Goal: Find specific page/section: Find specific page/section

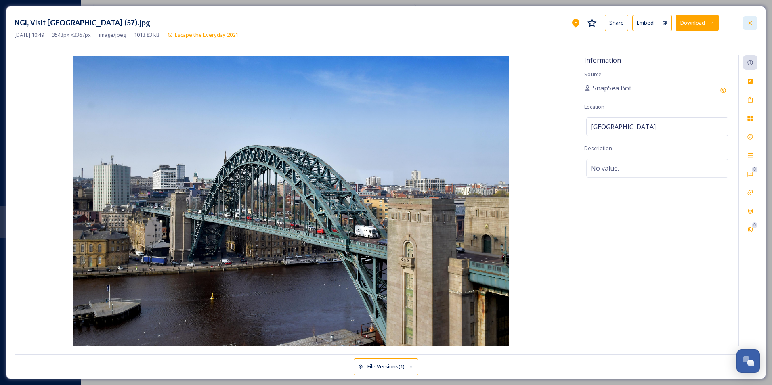
click at [749, 24] on icon at bounding box center [750, 23] width 6 height 6
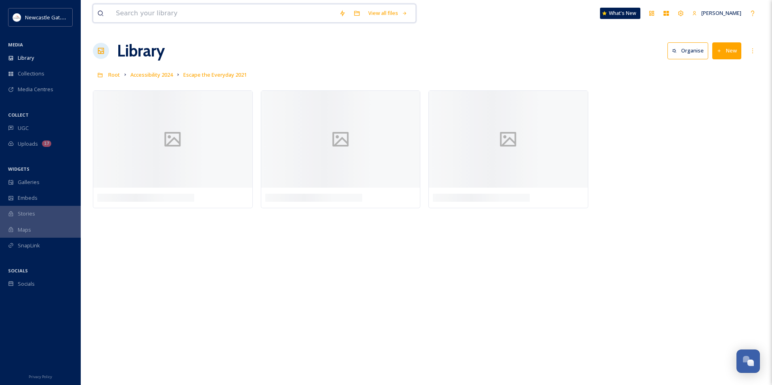
click at [149, 19] on input at bounding box center [223, 13] width 223 height 18
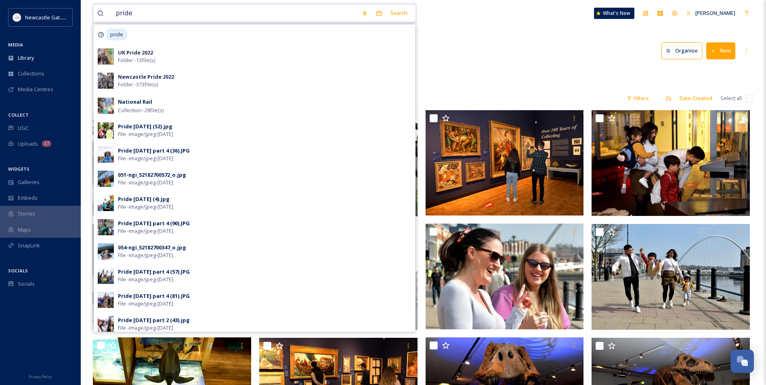
type input "pride"
click at [443, 33] on div "pride Search pride UK Pride 2022 Folder - 13 file(s) Newcastle Pride 2022 Folde…" at bounding box center [423, 347] width 685 height 695
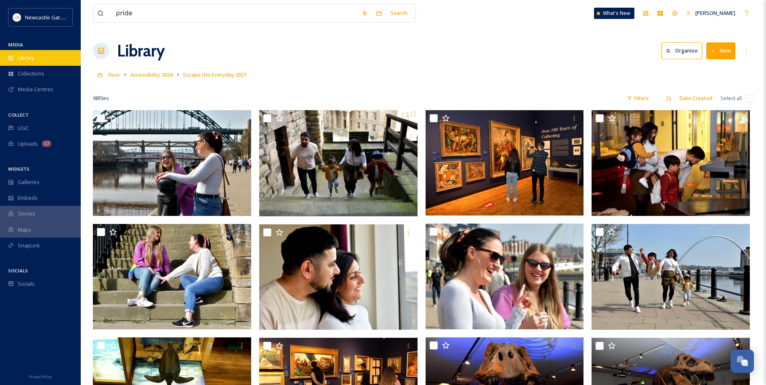
click at [32, 60] on span "Library" at bounding box center [26, 58] width 16 height 8
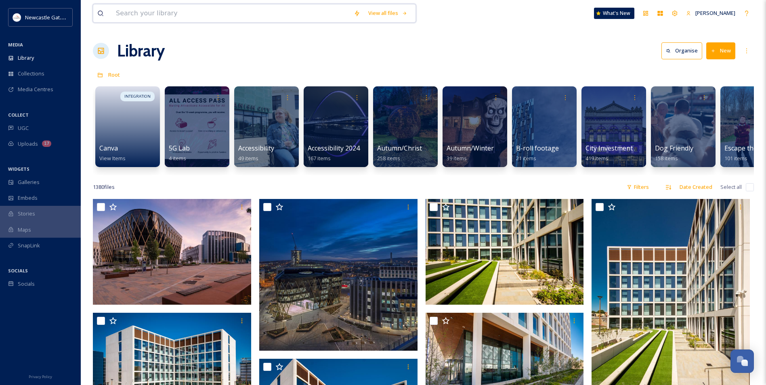
click at [210, 14] on input at bounding box center [231, 13] width 238 height 18
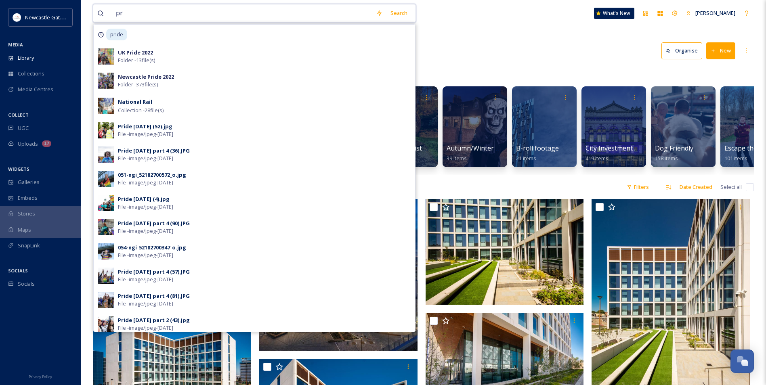
type input "p"
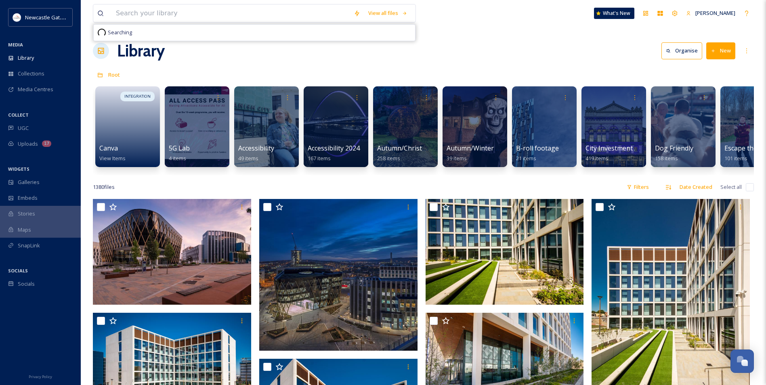
click at [454, 21] on div "View all files Searching What's New [PERSON_NAME]" at bounding box center [423, 13] width 661 height 27
